Goal: Find specific page/section: Find specific page/section

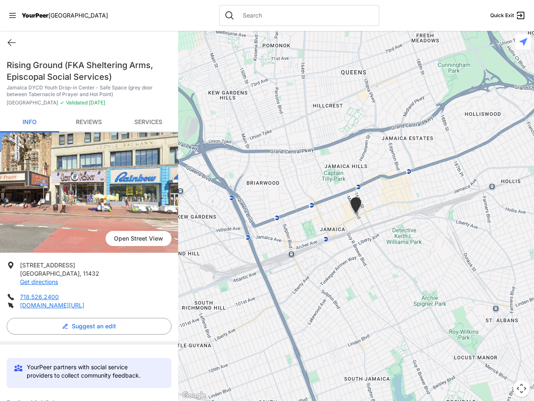
click at [13, 15] on icon at bounding box center [12, 15] width 7 height 5
click at [0, 0] on div "Home Explore services About Statement Donate Contact Us Privacy Terms" at bounding box center [0, 0] width 0 height 0
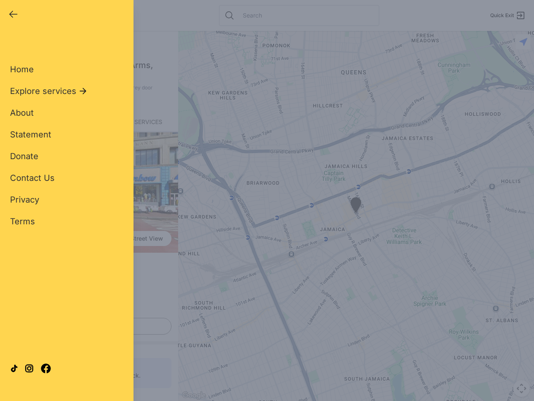
click at [87, 326] on div "Single Adult Families Soup Kitchen Food Pantry Toiletries Restrooms Showers Lau…" at bounding box center [67, 191] width 114 height 309
click at [157, 399] on div "Close panel YourPeer [GEOGRAPHIC_DATA] Quick Exit Single Adult Families Soup Ki…" at bounding box center [267, 200] width 534 height 401
click at [356, 216] on div "Close panel YourPeer [GEOGRAPHIC_DATA] Quick Exit Single Adult Families Soup Ki…" at bounding box center [267, 200] width 534 height 401
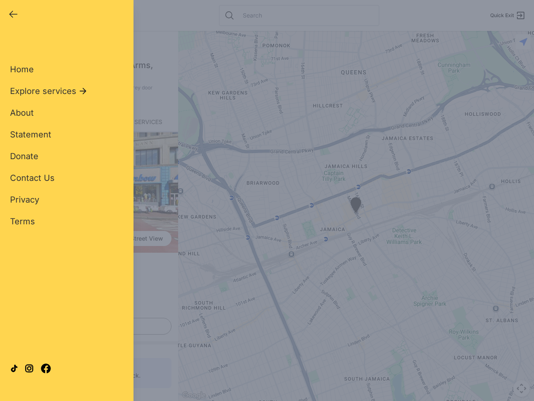
click at [356, 206] on div "Close panel YourPeer [GEOGRAPHIC_DATA] Quick Exit Single Adult Families Soup Ki…" at bounding box center [267, 200] width 534 height 401
click at [522, 388] on div "Close panel YourPeer [GEOGRAPHIC_DATA] Quick Exit Single Adult Families Soup Ki…" at bounding box center [267, 200] width 534 height 401
click at [523, 42] on div "Close panel YourPeer [GEOGRAPHIC_DATA] Quick Exit Single Adult Families Soup Ki…" at bounding box center [267, 200] width 534 height 401
